Goal: Task Accomplishment & Management: Manage account settings

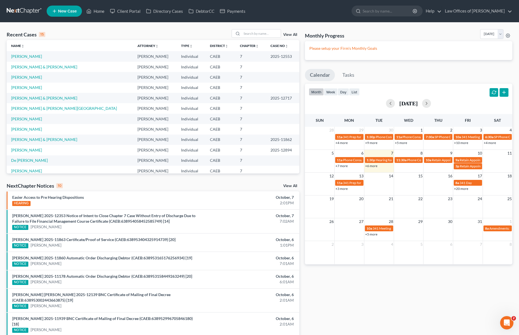
click at [369, 166] on link "+6 more" at bounding box center [371, 166] width 12 height 4
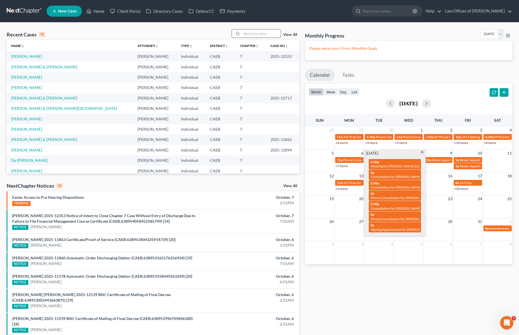
click at [253, 36] on input "search" at bounding box center [261, 33] width 39 height 8
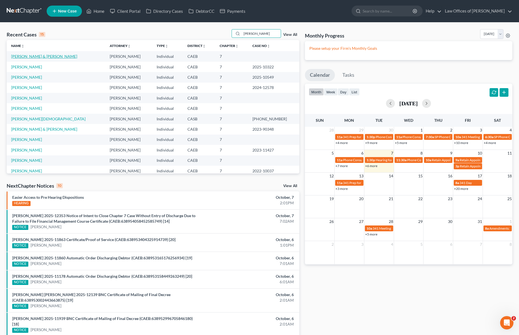
type input "Alvarez"
click at [51, 57] on link "[PERSON_NAME] & [PERSON_NAME]" at bounding box center [44, 56] width 66 height 5
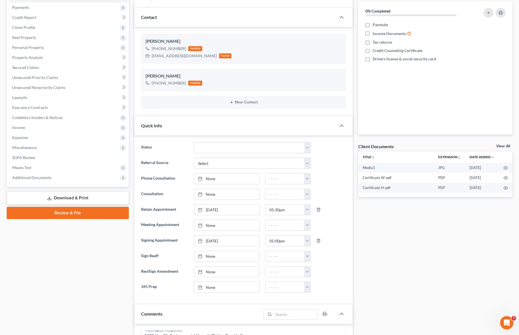
scroll to position [61, 0]
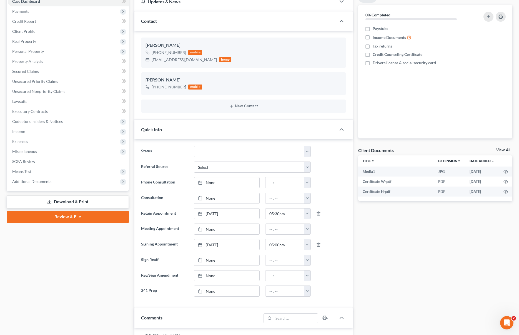
drag, startPoint x: 517, startPoint y: 133, endPoint x: 512, endPoint y: 96, distance: 36.7
click at [512, 95] on div "Alvarez-Martinez, Armando & Alvarez, Adrianne Upgraded Chapter Chapter 7 Status…" at bounding box center [259, 340] width 519 height 758
click at [65, 63] on link "Property Analysis" at bounding box center [68, 61] width 121 height 10
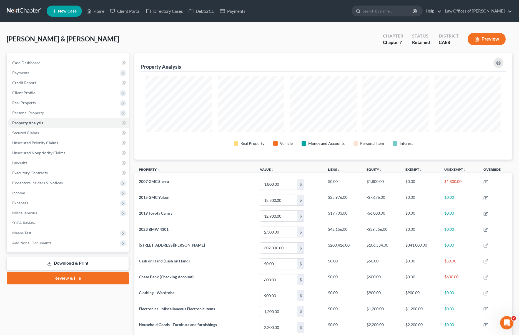
click at [107, 264] on link "Download & Print" at bounding box center [68, 262] width 122 height 13
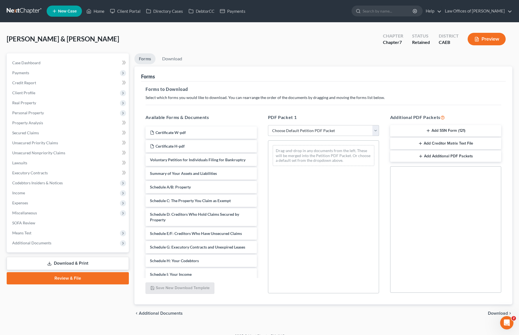
click at [375, 129] on select "Choose Default Petition PDF Packet Complete Bankruptcy Petition (all forms and …" at bounding box center [323, 130] width 111 height 11
select select "4"
click at [268, 125] on select "Choose Default Petition PDF Packet Complete Bankruptcy Petition (all forms and …" at bounding box center [323, 130] width 111 height 11
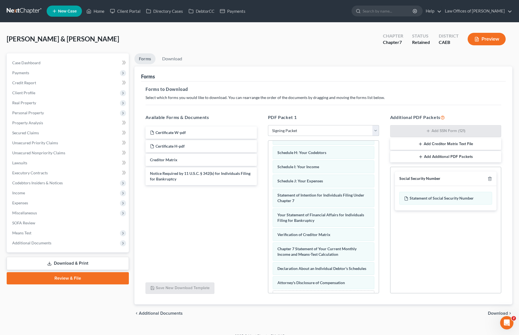
scroll to position [148, 0]
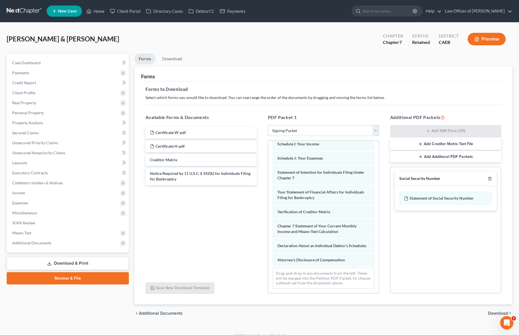
click at [495, 311] on span "Download" at bounding box center [498, 313] width 20 height 4
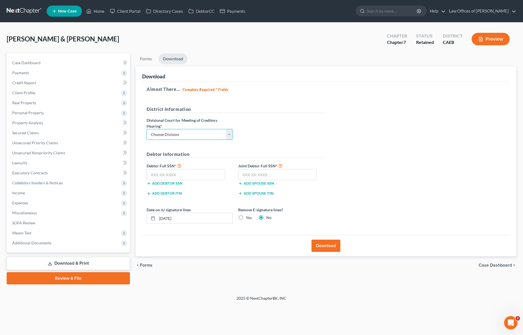
click at [228, 133] on select "Choose Division Fresno Modesto [GEOGRAPHIC_DATA]" at bounding box center [190, 134] width 86 height 11
select select "0"
click at [147, 129] on select "Choose Division Fresno Modesto [GEOGRAPHIC_DATA]" at bounding box center [190, 134] width 86 height 11
click at [187, 176] on input "text" at bounding box center [186, 174] width 79 height 11
type input "622-98-2698"
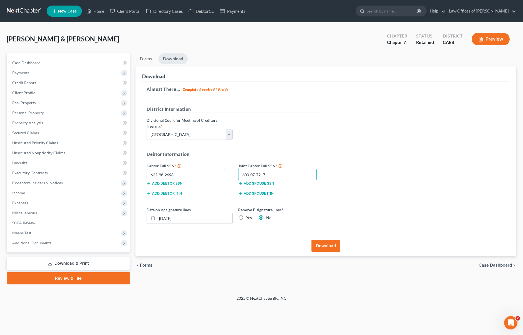
type input "600-07-7217"
click at [326, 245] on button "Download" at bounding box center [325, 245] width 29 height 12
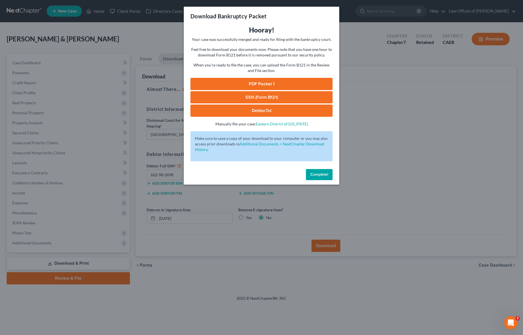
click at [283, 98] on link "SSN (Form B121)" at bounding box center [261, 97] width 142 height 12
click at [280, 84] on link "PDF Packet 1" at bounding box center [261, 84] width 142 height 12
click at [323, 177] on button "Complete!" at bounding box center [319, 174] width 27 height 11
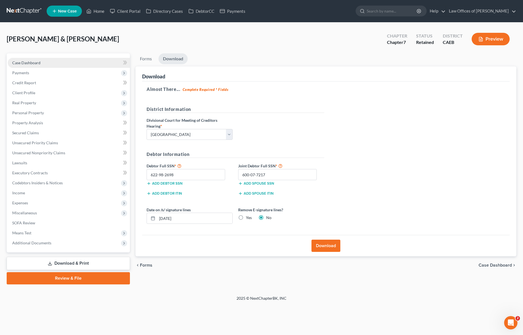
click at [53, 64] on link "Case Dashboard" at bounding box center [69, 63] width 122 height 10
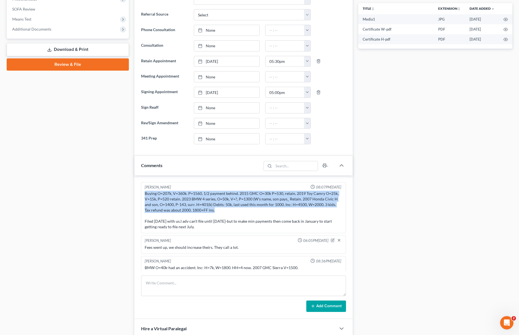
drag, startPoint x: 146, startPoint y: 193, endPoint x: 277, endPoint y: 208, distance: 131.6
click at [277, 208] on div "Buying O=207k, V=360k. P=1560, 1/2 payment behind. 2015 GMC O=30k P=530, retain…" at bounding box center [243, 209] width 197 height 39
copy div "Buying O=207k, V=360k. P=1560, 1/2 payment behind. 2015 GMC O=30k P=530, retain…"
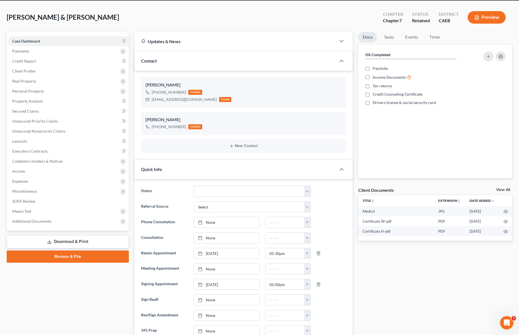
scroll to position [22, 0]
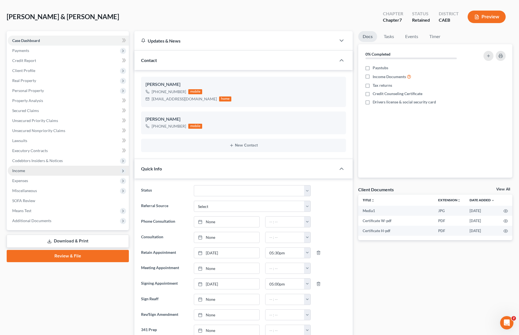
click at [41, 170] on span "Income" at bounding box center [68, 170] width 121 height 10
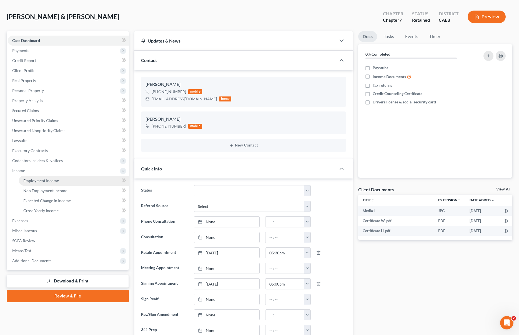
click at [55, 179] on span "Employment Income" at bounding box center [41, 180] width 36 height 5
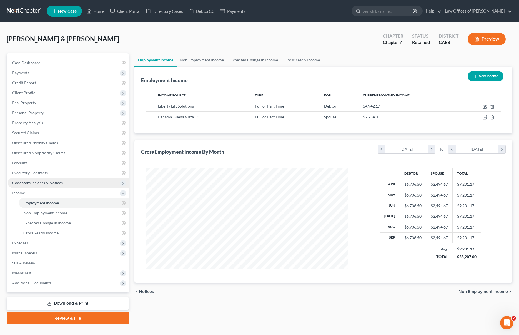
scroll to position [101, 214]
click at [103, 12] on link "Home" at bounding box center [96, 11] width 24 height 10
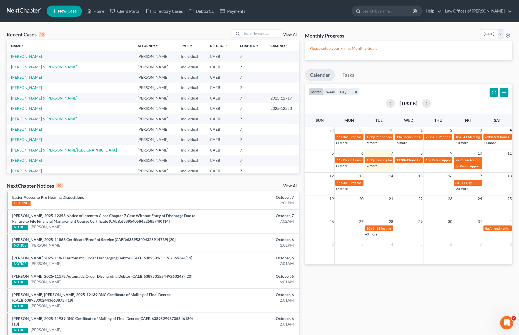
click at [372, 168] on div "+6 more" at bounding box center [378, 166] width 29 height 6
click at [371, 166] on link "+6 more" at bounding box center [371, 166] width 12 height 4
click at [374, 165] on link "+6 more" at bounding box center [371, 166] width 12 height 4
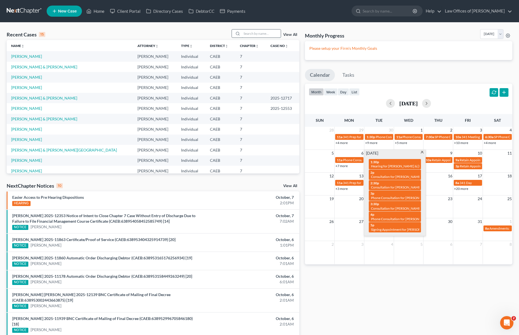
click at [248, 31] on input "search" at bounding box center [261, 33] width 39 height 8
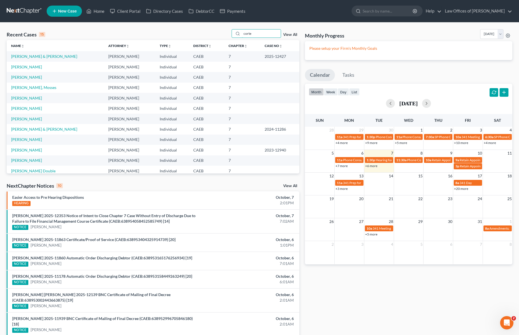
type input "corte"
click at [31, 67] on link "[PERSON_NAME]" at bounding box center [26, 66] width 31 height 5
select select "0"
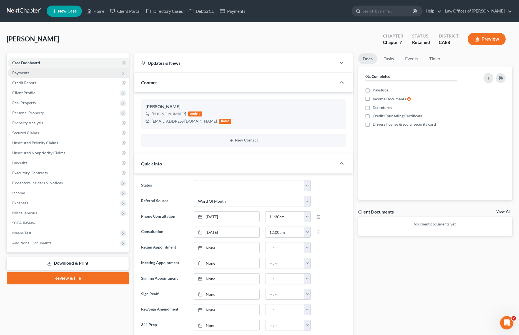
scroll to position [484, 0]
click at [45, 74] on span "Payments" at bounding box center [68, 73] width 121 height 10
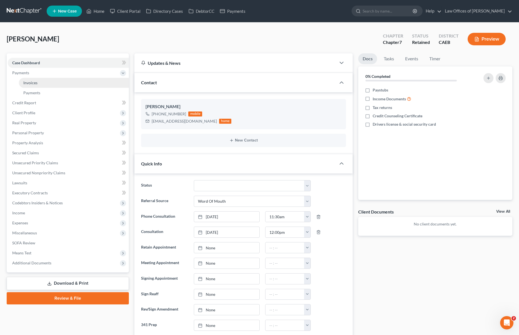
click at [43, 80] on link "Invoices" at bounding box center [74, 83] width 110 height 10
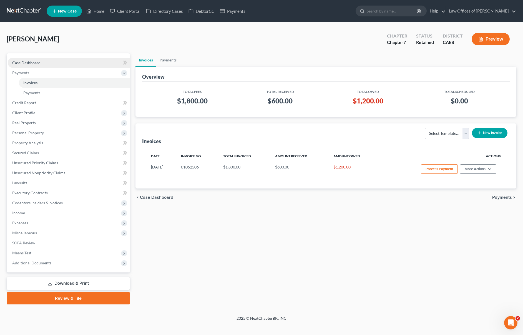
click at [51, 62] on link "Case Dashboard" at bounding box center [69, 63] width 122 height 10
select select "0"
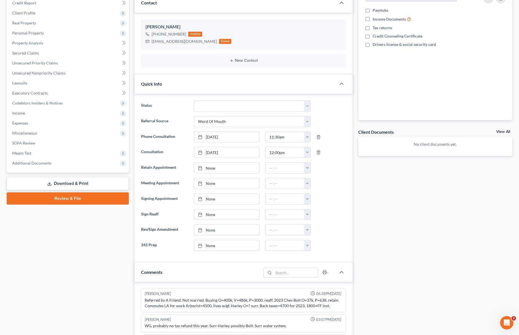
scroll to position [65, 0]
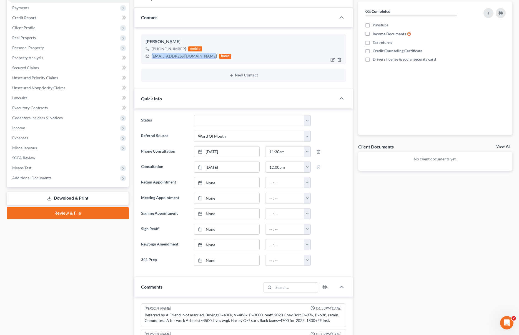
drag, startPoint x: 151, startPoint y: 55, endPoint x: 203, endPoint y: 58, distance: 52.5
click at [203, 58] on div "octaviocortez0508@gmail.com home" at bounding box center [188, 55] width 86 height 7
copy div "octaviocortez0508@gmail.com"
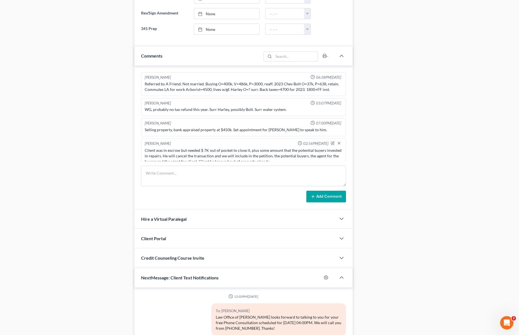
scroll to position [393, 0]
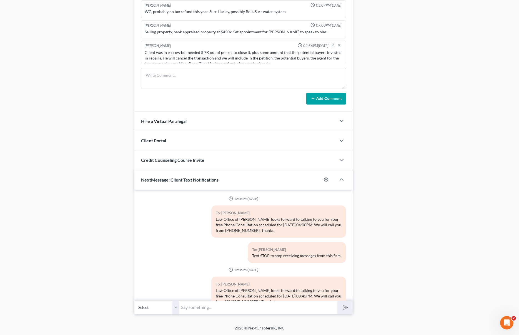
drag, startPoint x: 231, startPoint y: 306, endPoint x: 234, endPoint y: 307, distance: 3.8
click at [231, 306] on input "text" at bounding box center [258, 307] width 158 height 14
type input "Hi Octavio. Meanwhile ple"
click at [341, 140] on polyline "button" at bounding box center [341, 141] width 3 height 2
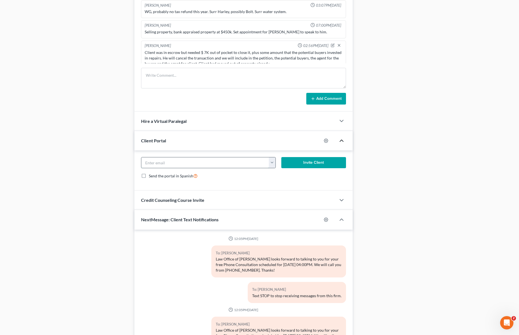
paste input "octaviocortez0508@gmail.com"
type input "octaviocortez0508@gmail.com"
click at [320, 159] on button "Invite Client" at bounding box center [313, 162] width 64 height 11
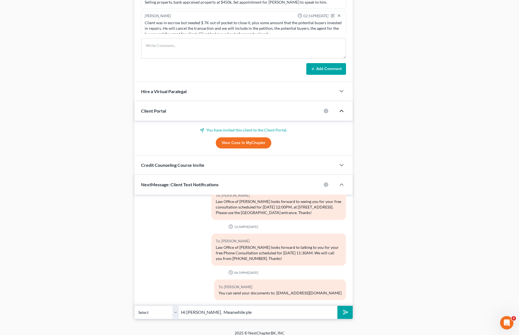
scroll to position [428, 0]
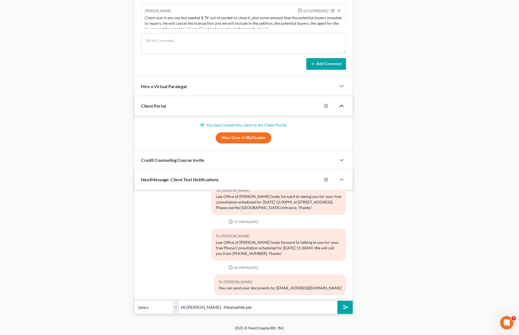
drag, startPoint x: 235, startPoint y: 309, endPoint x: 245, endPoint y: 310, distance: 10.6
click at [235, 309] on input "Hi Octavio. Meanwhile ple" at bounding box center [258, 307] width 158 height 14
type input "Hi Octavio. Meanwhile please fill up a questionnaire that we just emailed you."
click at [337, 300] on button "submit" at bounding box center [344, 306] width 15 height 13
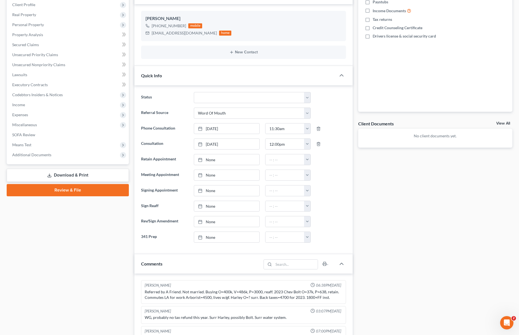
scroll to position [0, 0]
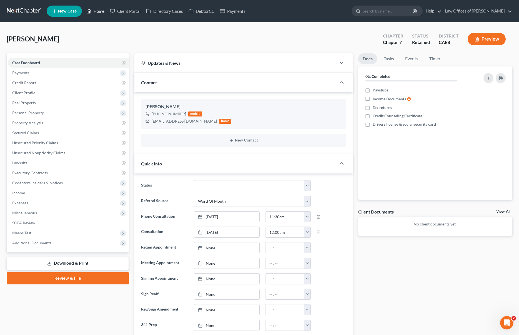
click at [101, 12] on link "Home" at bounding box center [96, 11] width 24 height 10
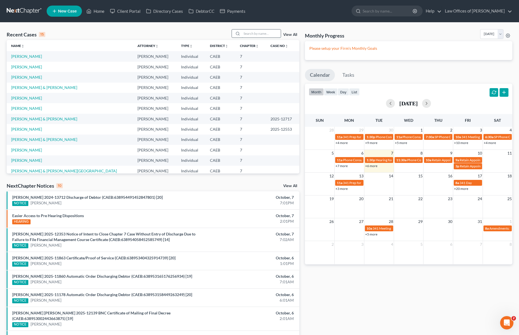
click at [253, 34] on input "search" at bounding box center [261, 33] width 39 height 8
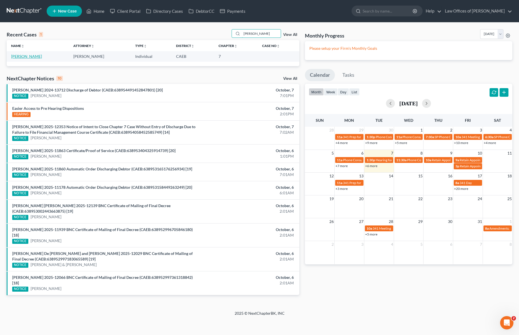
type input "Gargan"
click at [23, 57] on link "[PERSON_NAME]" at bounding box center [26, 56] width 31 height 5
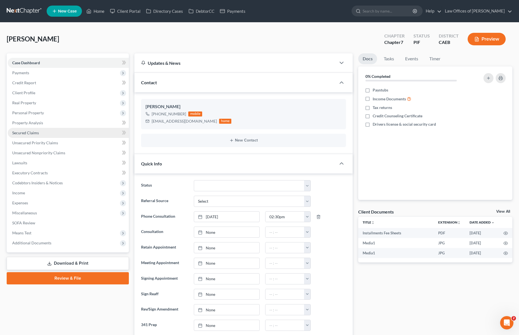
scroll to position [2272, 0]
click at [46, 125] on link "Property Analysis" at bounding box center [68, 123] width 121 height 10
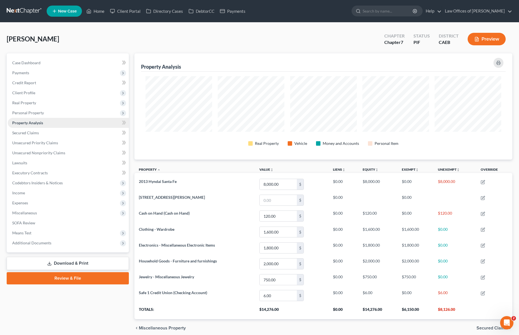
scroll to position [106, 378]
click at [99, 14] on link "Home" at bounding box center [96, 11] width 24 height 10
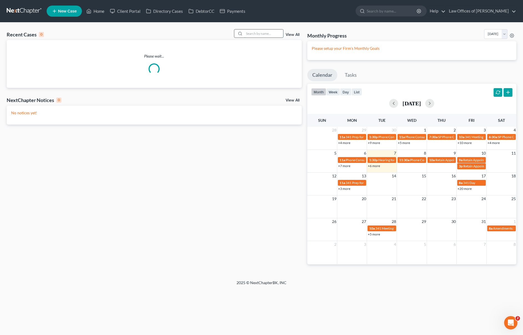
click at [261, 32] on input "search" at bounding box center [263, 33] width 39 height 8
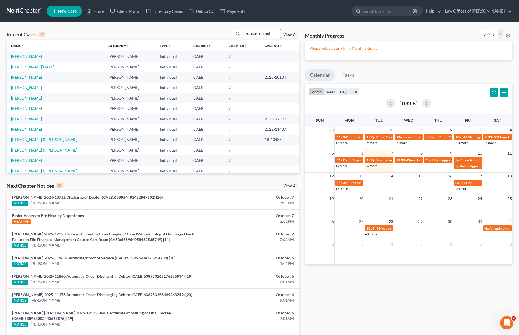
type input "Cisneros"
click at [34, 56] on link "[PERSON_NAME]" at bounding box center [26, 56] width 31 height 5
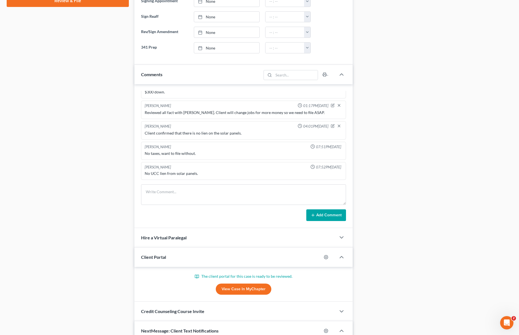
scroll to position [280, 0]
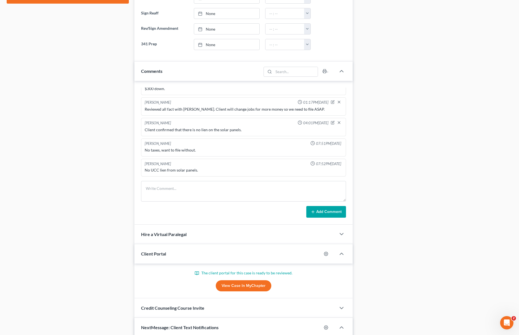
click at [255, 286] on link "View Case in MyChapter" at bounding box center [244, 285] width 56 height 11
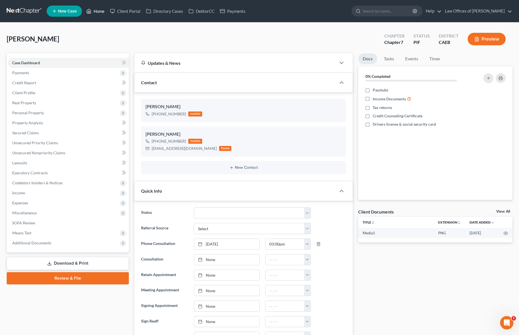
click at [100, 12] on link "Home" at bounding box center [96, 11] width 24 height 10
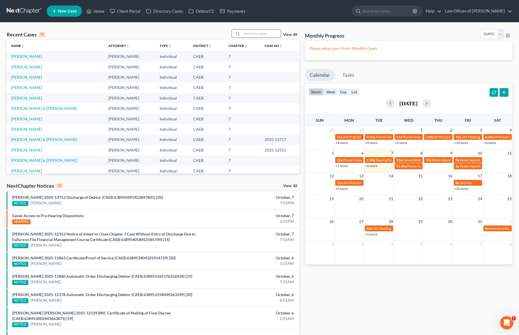
click at [268, 34] on input "search" at bounding box center [261, 33] width 39 height 8
type input "[PERSON_NAME]"
click at [37, 130] on link "[PERSON_NAME]" at bounding box center [26, 129] width 31 height 5
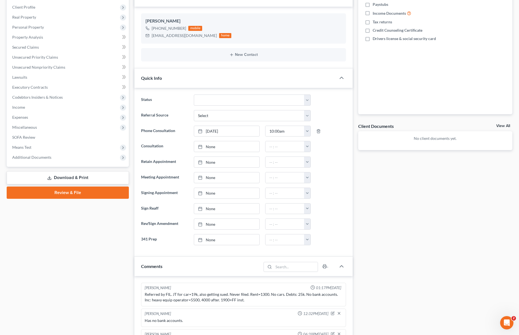
scroll to position [85, 0]
click at [68, 64] on link "Unsecured Nonpriority Claims" at bounding box center [68, 67] width 121 height 10
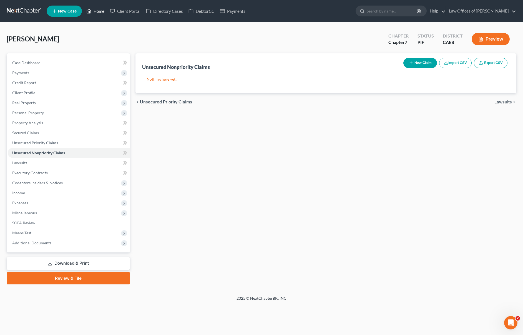
click at [102, 13] on link "Home" at bounding box center [96, 11] width 24 height 10
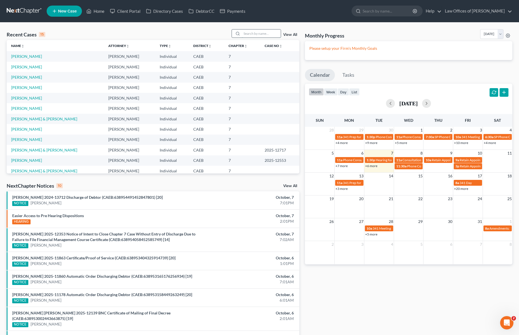
click at [247, 32] on input "search" at bounding box center [261, 33] width 39 height 8
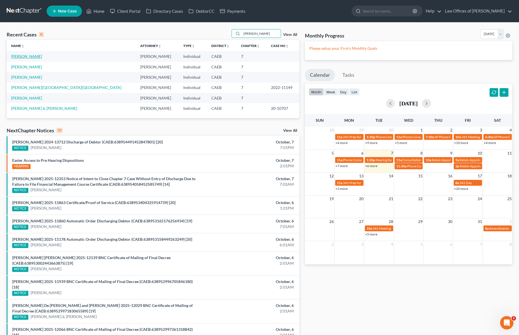
type input "[PERSON_NAME]"
click at [25, 56] on link "[PERSON_NAME]" at bounding box center [26, 56] width 31 height 5
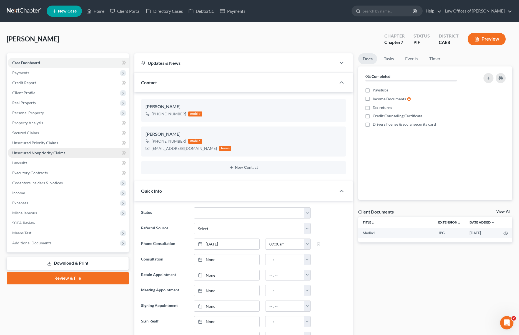
click at [71, 154] on link "Unsecured Nonpriority Claims" at bounding box center [68, 153] width 121 height 10
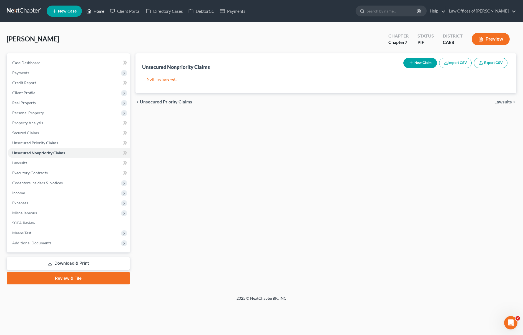
click at [97, 12] on link "Home" at bounding box center [96, 11] width 24 height 10
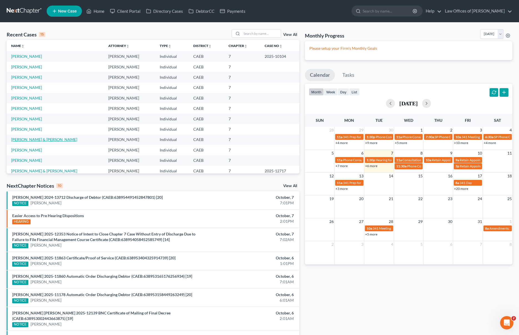
click at [58, 139] on link "[PERSON_NAME] & [PERSON_NAME]" at bounding box center [44, 139] width 66 height 5
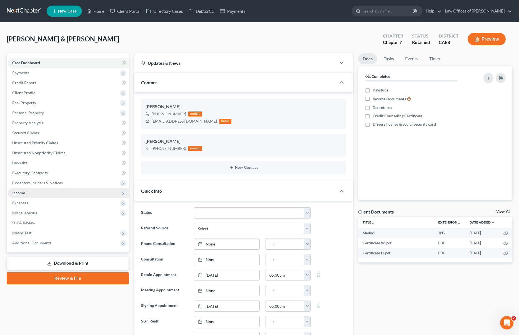
scroll to position [1019, 0]
click at [42, 195] on span "Income" at bounding box center [68, 193] width 121 height 10
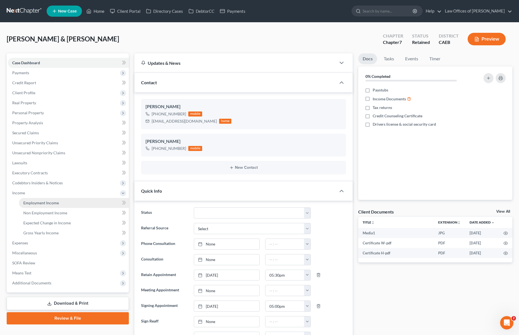
click at [65, 202] on link "Employment Income" at bounding box center [74, 203] width 110 height 10
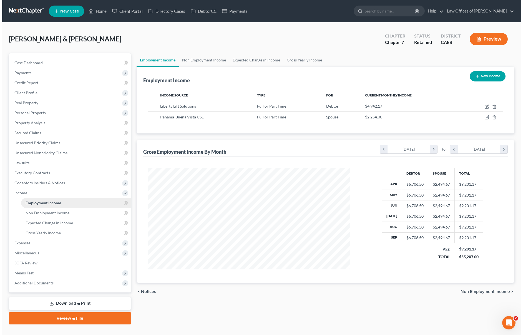
scroll to position [101, 214]
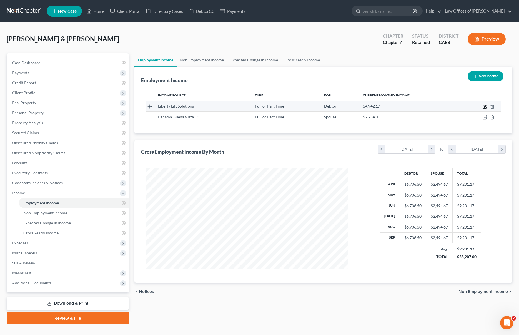
click at [485, 106] on icon "button" at bounding box center [485, 106] width 2 height 2
select select "0"
select select "45"
select select "2"
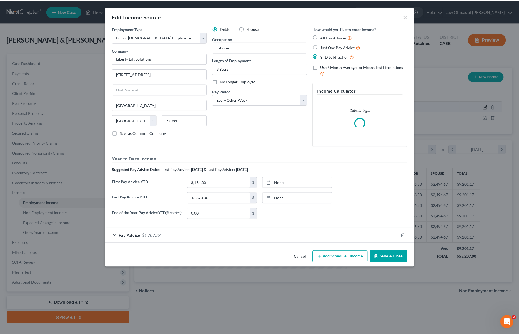
scroll to position [102, 216]
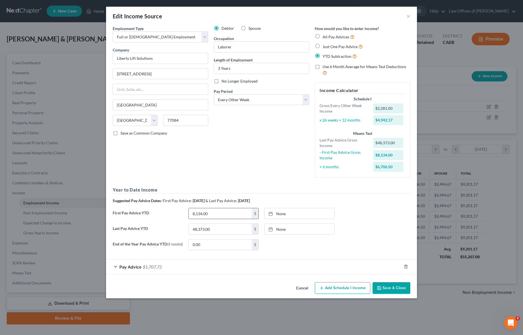
click at [210, 214] on input "8,134.00" at bounding box center [220, 213] width 63 height 11
type input "13,212."
click at [393, 286] on button "Save & Close" at bounding box center [392, 288] width 38 height 12
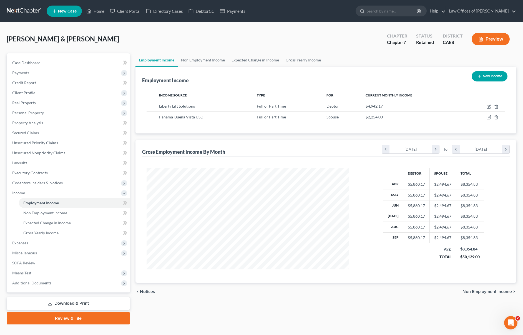
scroll to position [277493, 277380]
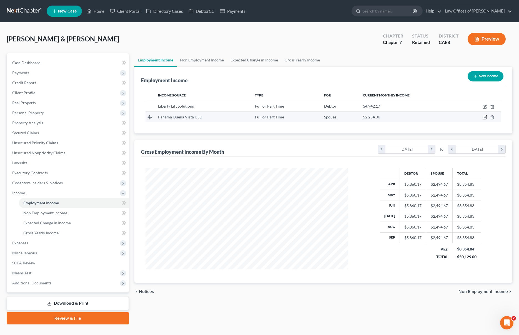
click at [485, 117] on icon "button" at bounding box center [485, 116] width 2 height 2
select select "0"
select select "4"
select select "0"
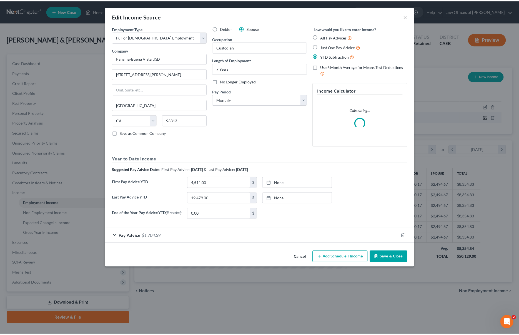
scroll to position [102, 216]
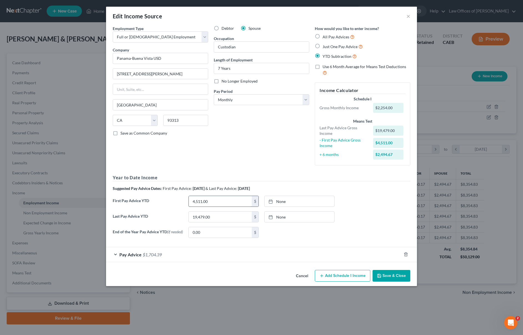
click at [217, 201] on input "4,511.00" at bounding box center [220, 201] width 63 height 11
type input "6,763"
click at [388, 275] on button "Save & Close" at bounding box center [392, 276] width 38 height 12
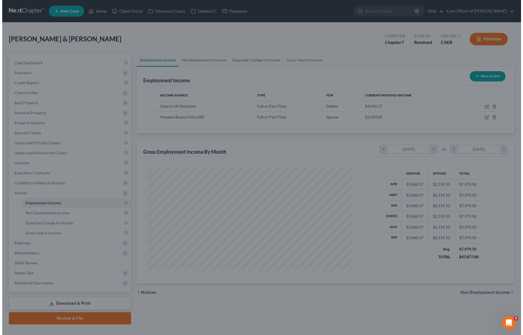
scroll to position [277493, 277380]
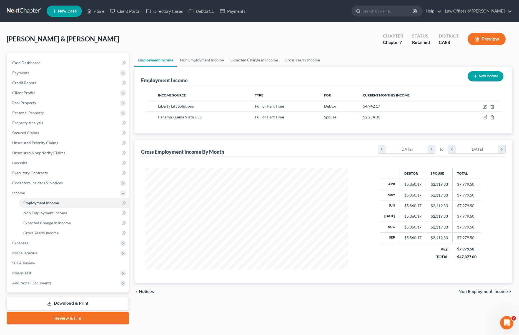
click at [482, 40] on button "Preview" at bounding box center [486, 39] width 38 height 12
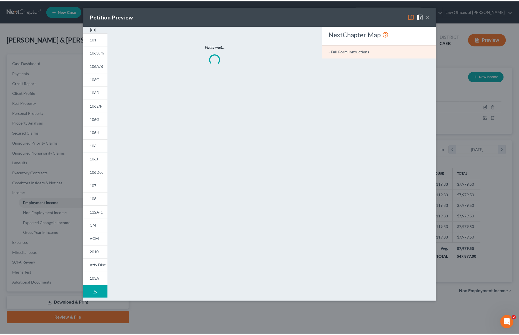
scroll to position [102, 216]
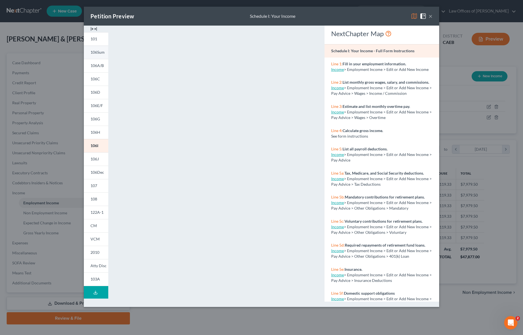
click at [102, 54] on span "106Sum" at bounding box center [97, 52] width 14 height 5
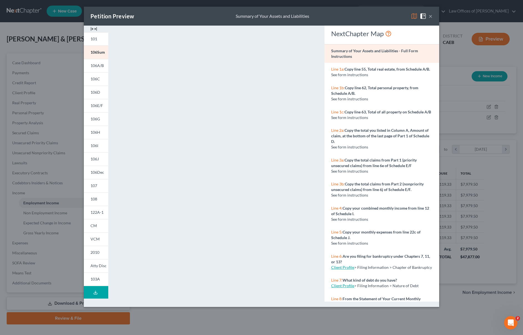
click at [430, 17] on button "×" at bounding box center [431, 16] width 4 height 7
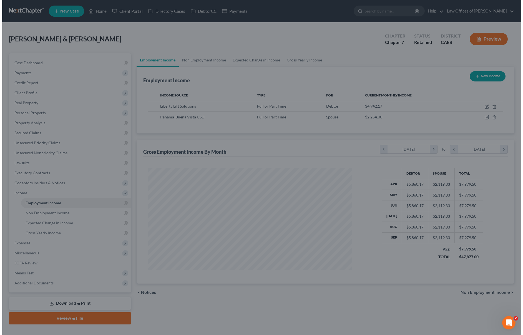
scroll to position [277493, 277380]
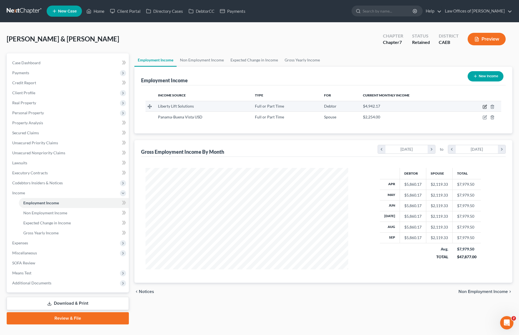
click at [485, 106] on icon "button" at bounding box center [484, 106] width 4 height 4
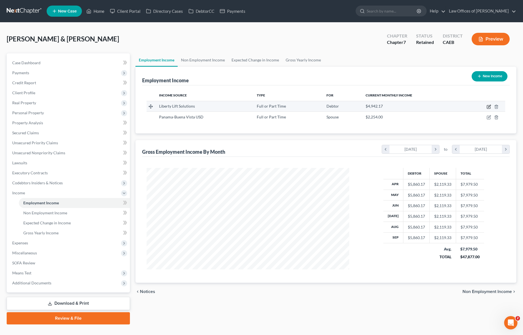
select select "0"
select select "45"
select select "2"
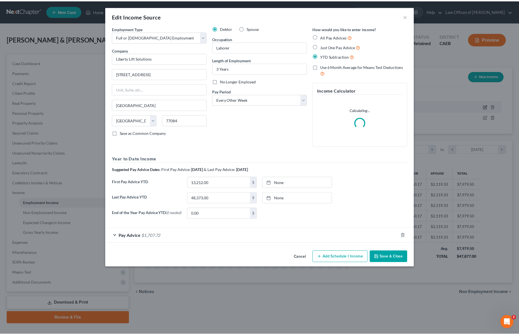
scroll to position [102, 216]
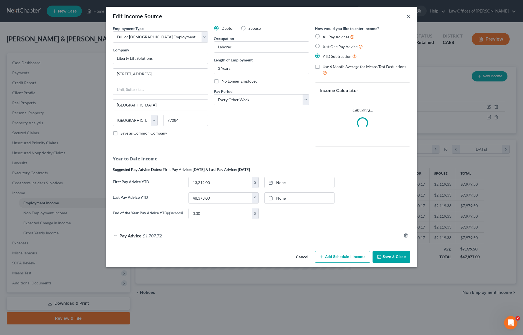
click at [406, 17] on button "×" at bounding box center [408, 16] width 4 height 7
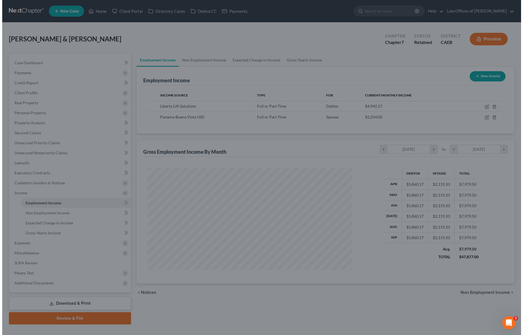
scroll to position [277493, 277380]
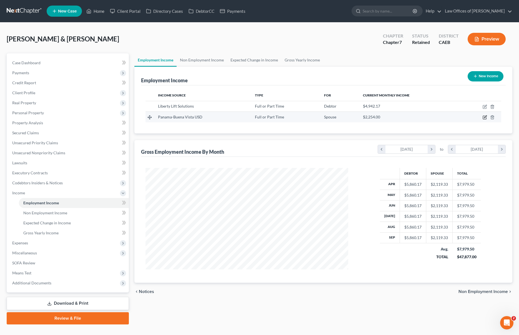
click at [486, 116] on icon "button" at bounding box center [485, 116] width 2 height 2
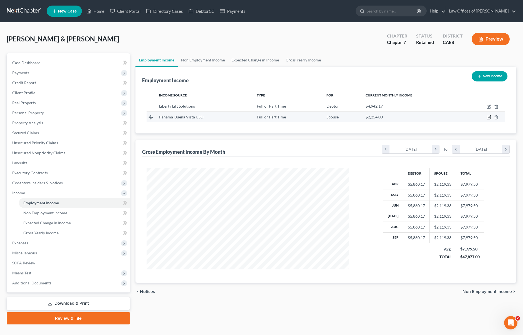
select select "0"
select select "4"
select select "0"
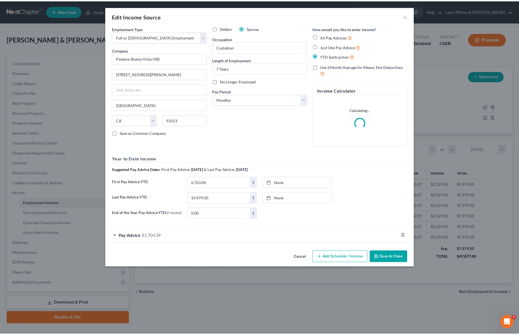
scroll to position [102, 216]
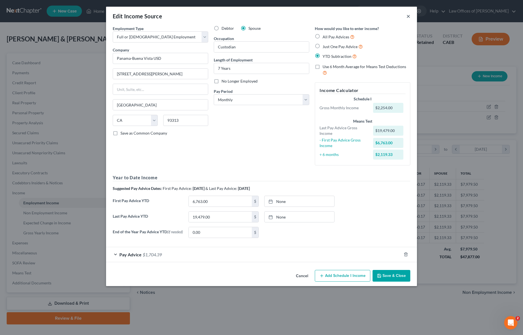
click at [407, 17] on button "×" at bounding box center [408, 16] width 4 height 7
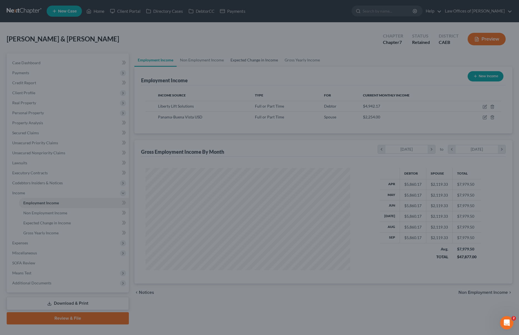
scroll to position [277493, 277380]
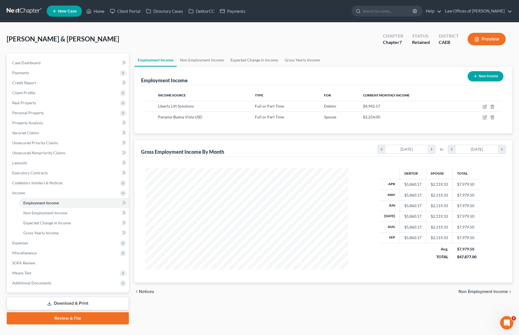
click at [87, 303] on link "Download & Print" at bounding box center [68, 302] width 122 height 13
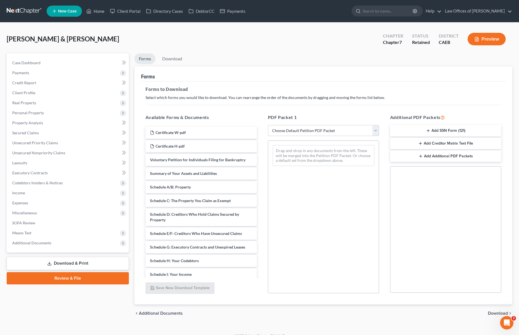
click at [375, 130] on select "Choose Default Petition PDF Packet Complete Bankruptcy Petition (all forms and …" at bounding box center [323, 130] width 111 height 11
select select "4"
click at [268, 125] on select "Choose Default Petition PDF Packet Complete Bankruptcy Petition (all forms and …" at bounding box center [323, 130] width 111 height 11
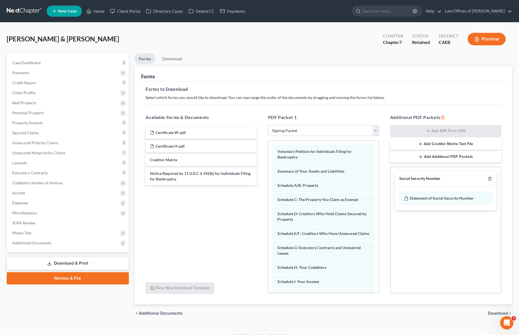
click at [492, 311] on span "Download" at bounding box center [498, 313] width 20 height 4
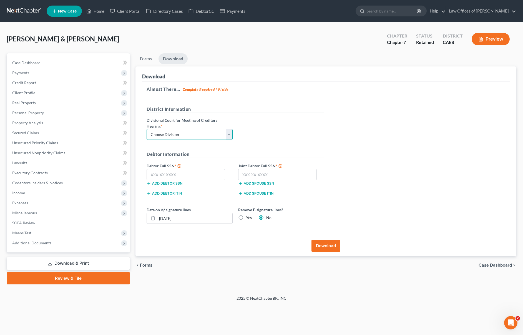
click at [228, 133] on select "Choose Division Fresno Modesto [GEOGRAPHIC_DATA]" at bounding box center [190, 134] width 86 height 11
select select "0"
click at [147, 129] on select "Choose Division Fresno Modesto [GEOGRAPHIC_DATA]" at bounding box center [190, 134] width 86 height 11
click at [191, 175] on input "text" at bounding box center [186, 174] width 79 height 11
type input "111-11-1111"
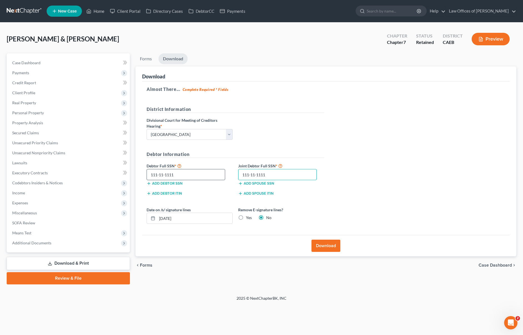
type input "111-11-1111"
click at [333, 245] on button "Download" at bounding box center [325, 245] width 29 height 12
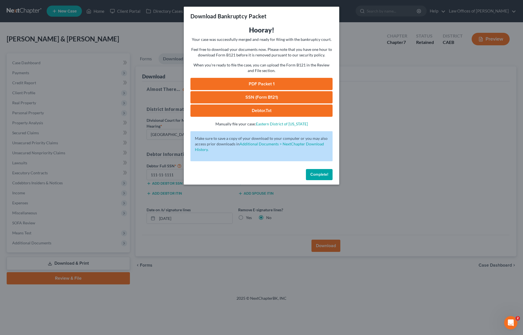
click at [277, 82] on link "PDF Packet 1" at bounding box center [261, 84] width 142 height 12
click at [320, 173] on span "Complete!" at bounding box center [319, 174] width 18 height 5
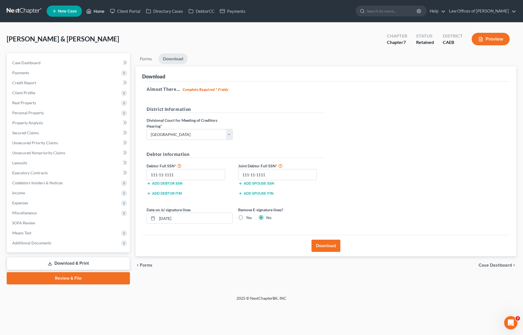
click at [99, 11] on link "Home" at bounding box center [96, 11] width 24 height 10
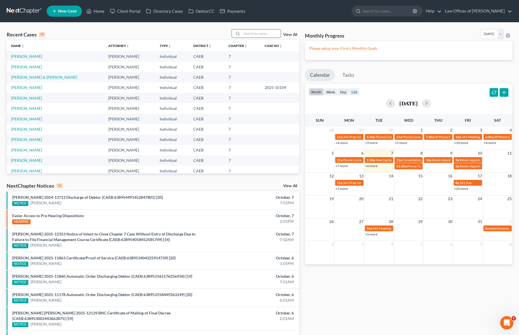
click at [254, 35] on input "search" at bounding box center [261, 33] width 39 height 8
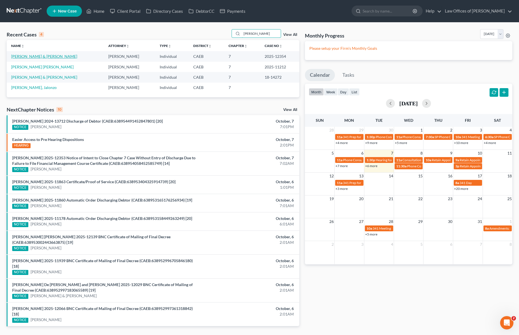
type input "[PERSON_NAME]"
click at [37, 55] on link "[PERSON_NAME] & [PERSON_NAME]" at bounding box center [44, 56] width 66 height 5
select select "1"
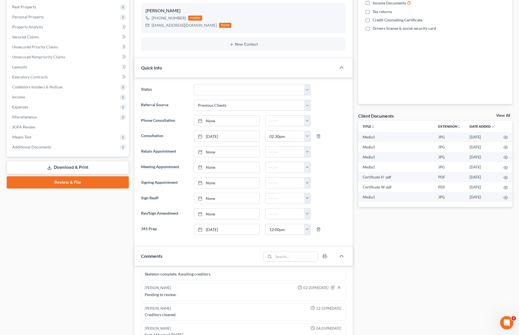
scroll to position [89, 0]
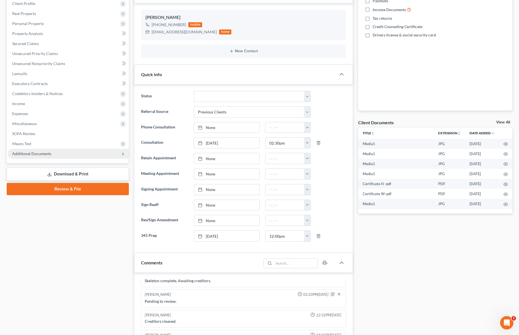
click at [43, 154] on span "Additional Documents" at bounding box center [31, 153] width 39 height 5
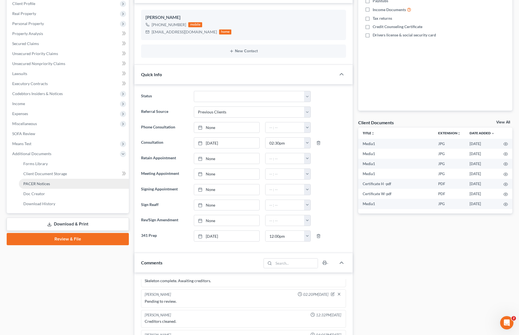
click at [48, 183] on span "PACER Notices" at bounding box center [36, 183] width 27 height 5
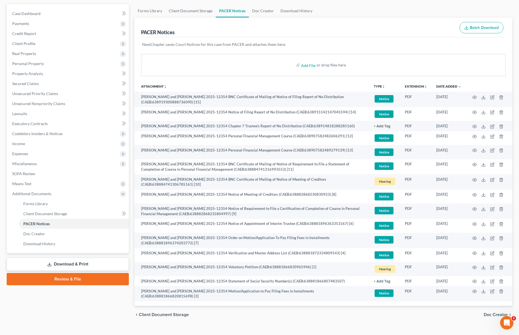
scroll to position [51, 0]
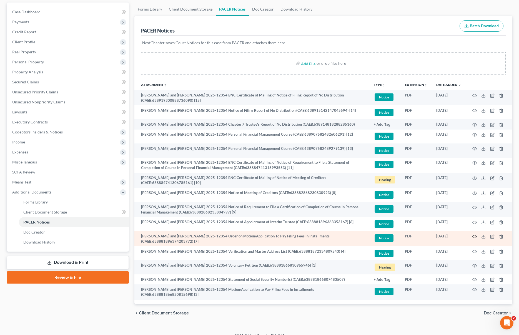
click at [475, 236] on icon "button" at bounding box center [474, 236] width 4 height 4
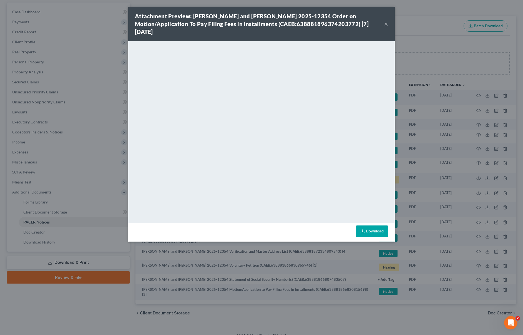
click at [386, 23] on button "×" at bounding box center [386, 24] width 4 height 7
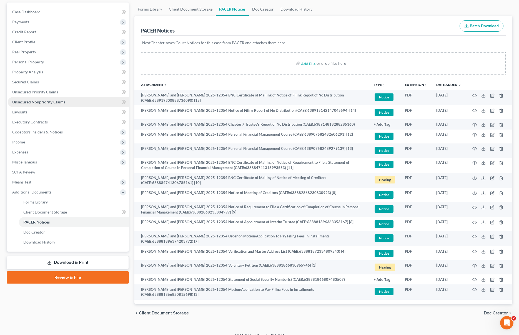
click at [49, 103] on span "Unsecured Nonpriority Claims" at bounding box center [38, 101] width 53 height 5
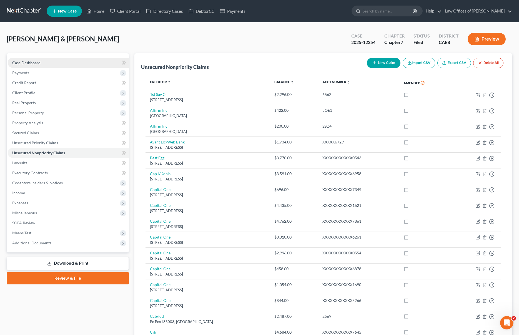
click at [54, 63] on link "Case Dashboard" at bounding box center [68, 63] width 121 height 10
select select "1"
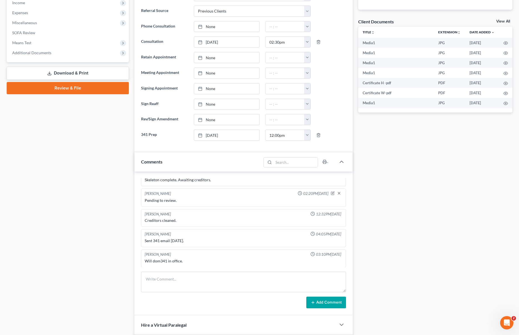
scroll to position [301, 0]
click at [211, 277] on textarea at bounding box center [243, 281] width 205 height 21
type textarea "She will be bringing bills to file amendment. Will pay $ 250."
click at [319, 300] on button "Add Comment" at bounding box center [326, 302] width 40 height 12
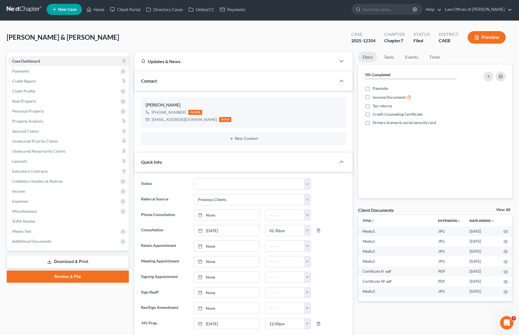
scroll to position [0, 0]
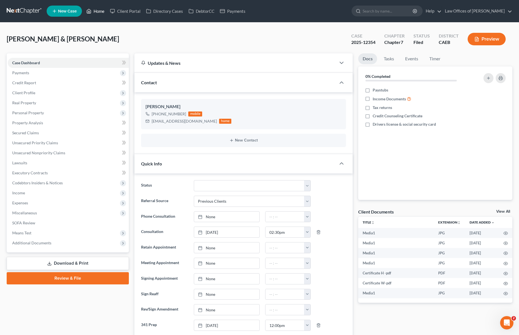
click at [98, 11] on link "Home" at bounding box center [96, 11] width 24 height 10
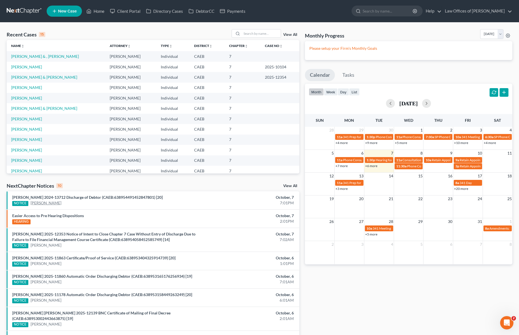
click at [48, 201] on link "[PERSON_NAME]" at bounding box center [46, 203] width 31 height 6
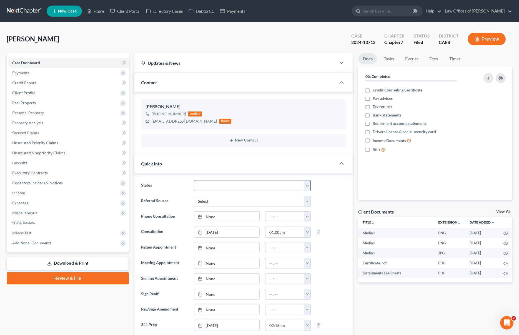
scroll to position [9413, 0]
click at [306, 184] on select "Cancelled/Refund Closed Consultation Declined Discharged Filed Income Check In …" at bounding box center [252, 185] width 117 height 11
select select "4"
click at [194, 180] on select "Cancelled/Refund Closed Consultation Declined Discharged Filed Income Check In …" at bounding box center [252, 185] width 117 height 11
click at [43, 241] on span "Additional Documents" at bounding box center [31, 242] width 39 height 5
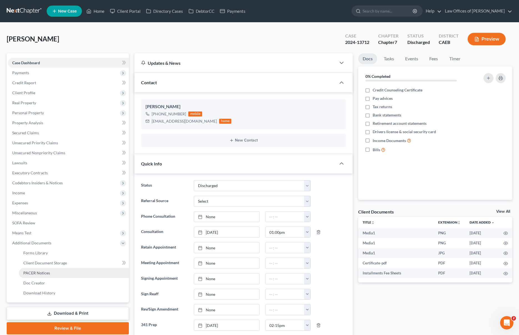
click at [52, 273] on link "PACER Notices" at bounding box center [74, 273] width 110 height 10
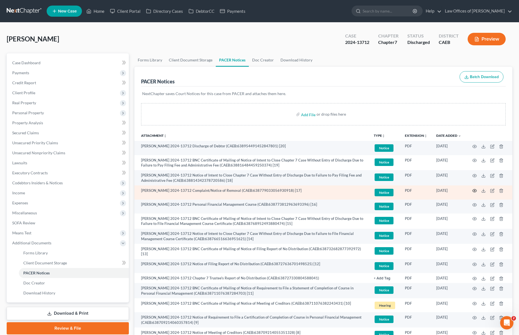
click at [474, 190] on icon "button" at bounding box center [474, 190] width 4 height 4
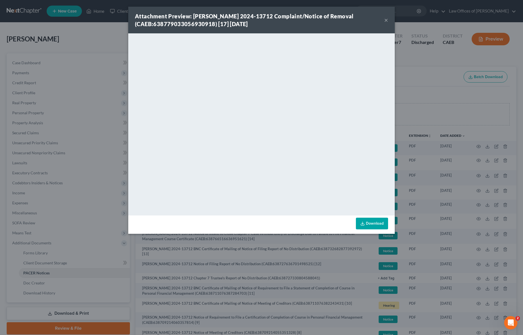
click at [387, 21] on button "×" at bounding box center [386, 20] width 4 height 7
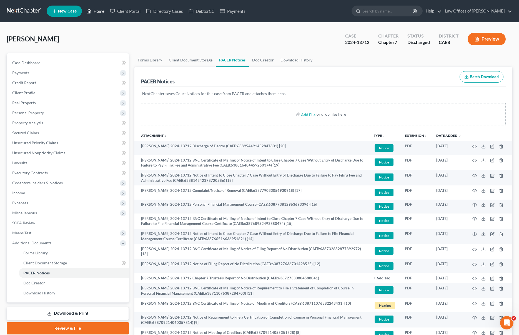
click at [104, 13] on link "Home" at bounding box center [96, 11] width 24 height 10
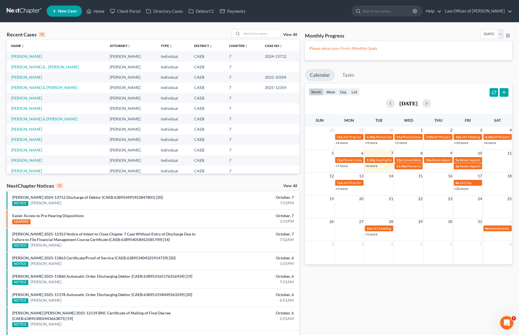
click at [371, 166] on link "+6 more" at bounding box center [371, 166] width 12 height 4
click at [257, 32] on input "search" at bounding box center [261, 33] width 39 height 8
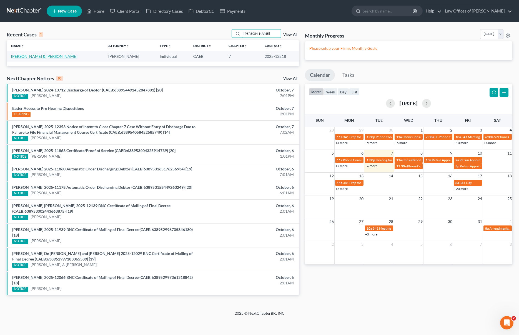
type input "[PERSON_NAME]"
click at [18, 55] on link "[PERSON_NAME] & [PERSON_NAME]" at bounding box center [44, 56] width 66 height 5
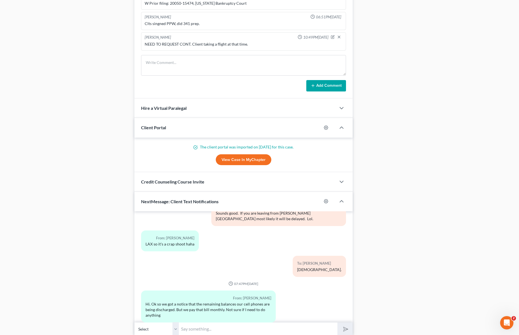
scroll to position [437, 0]
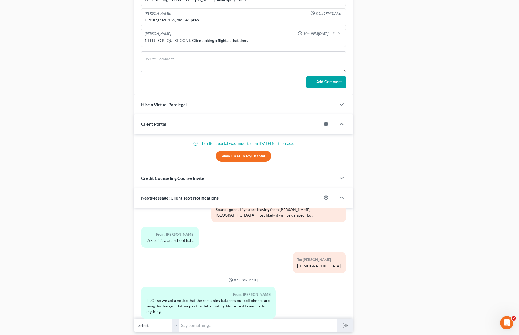
click at [197, 325] on input "text" at bounding box center [258, 325] width 158 height 14
drag, startPoint x: 177, startPoint y: 269, endPoint x: 182, endPoint y: 268, distance: 4.9
click at [177, 277] on div "07:47PM[DATE]" at bounding box center [243, 279] width 205 height 5
click at [208, 325] on input "text" at bounding box center [258, 325] width 158 height 14
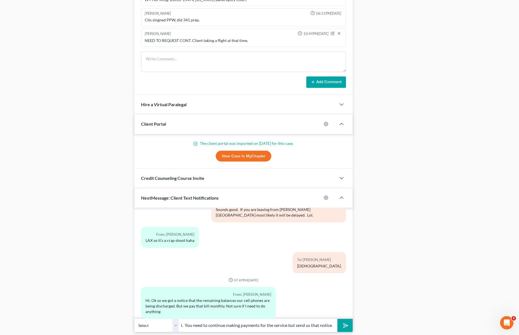
type input "Hi. You need to continue making payments for the service but send us that notic…"
click at [337, 318] on button "submit" at bounding box center [344, 324] width 15 height 13
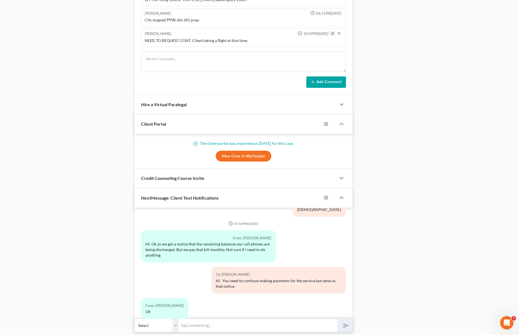
scroll to position [1830, 0]
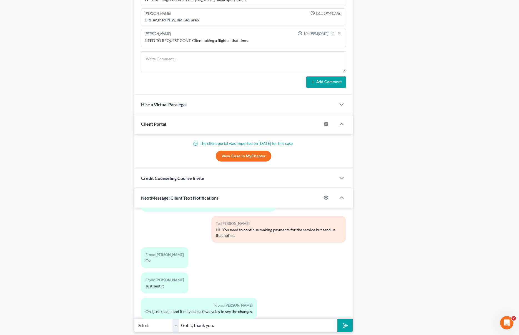
type input "Got it, thank you."
click at [337, 318] on button "submit" at bounding box center [344, 324] width 15 height 13
